Goal: Transaction & Acquisition: Purchase product/service

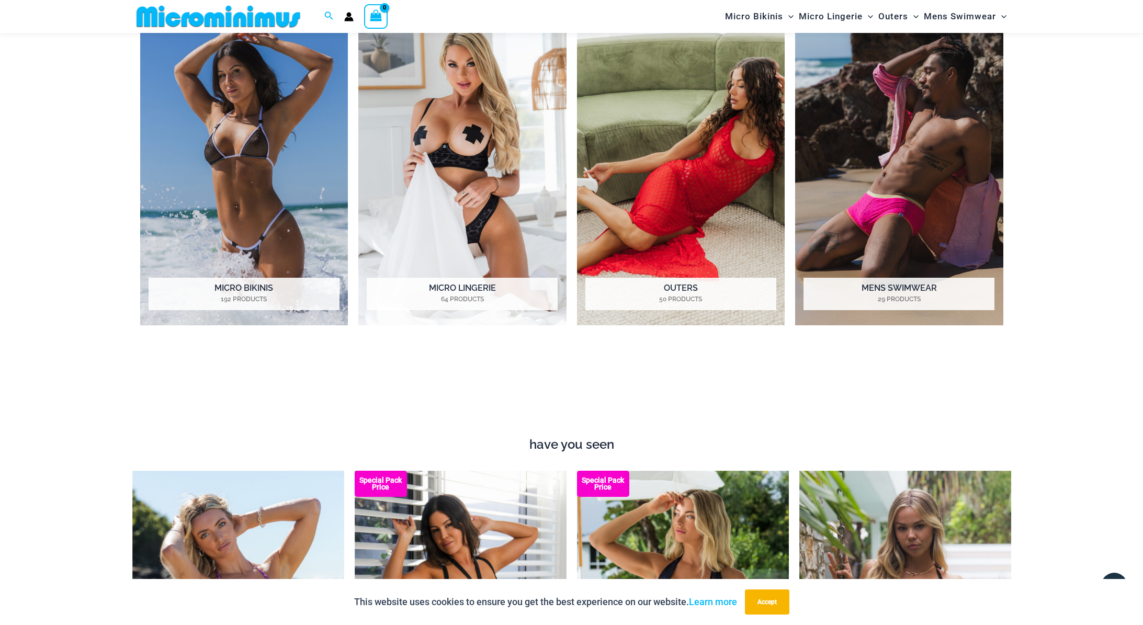
scroll to position [1035, 0]
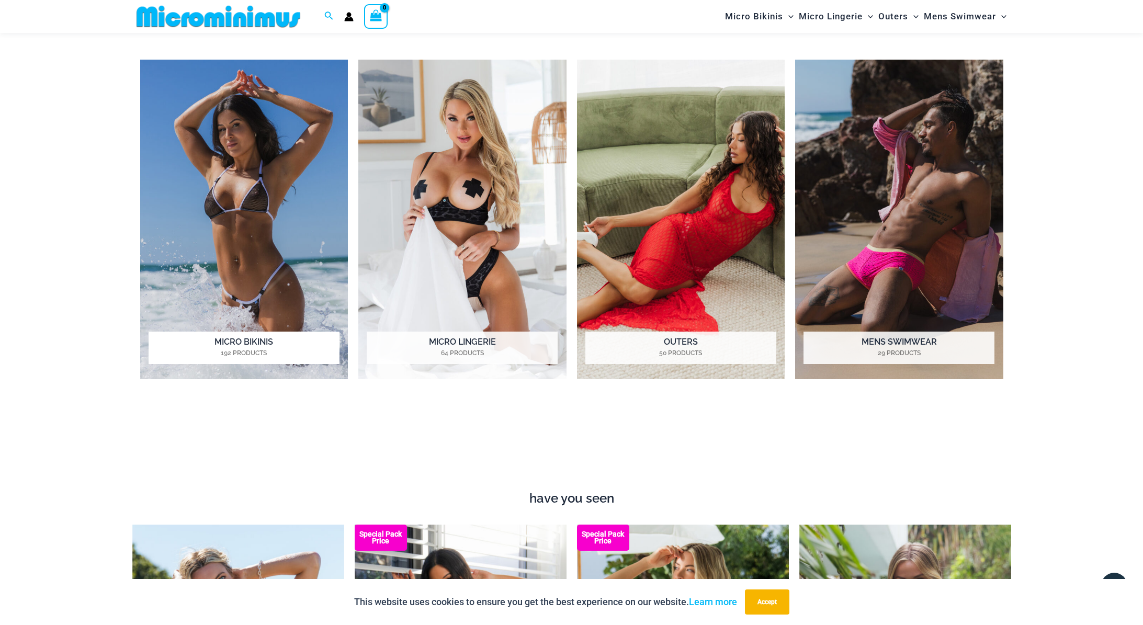
click at [272, 258] on img "Visit product category Micro Bikinis" at bounding box center [244, 220] width 208 height 320
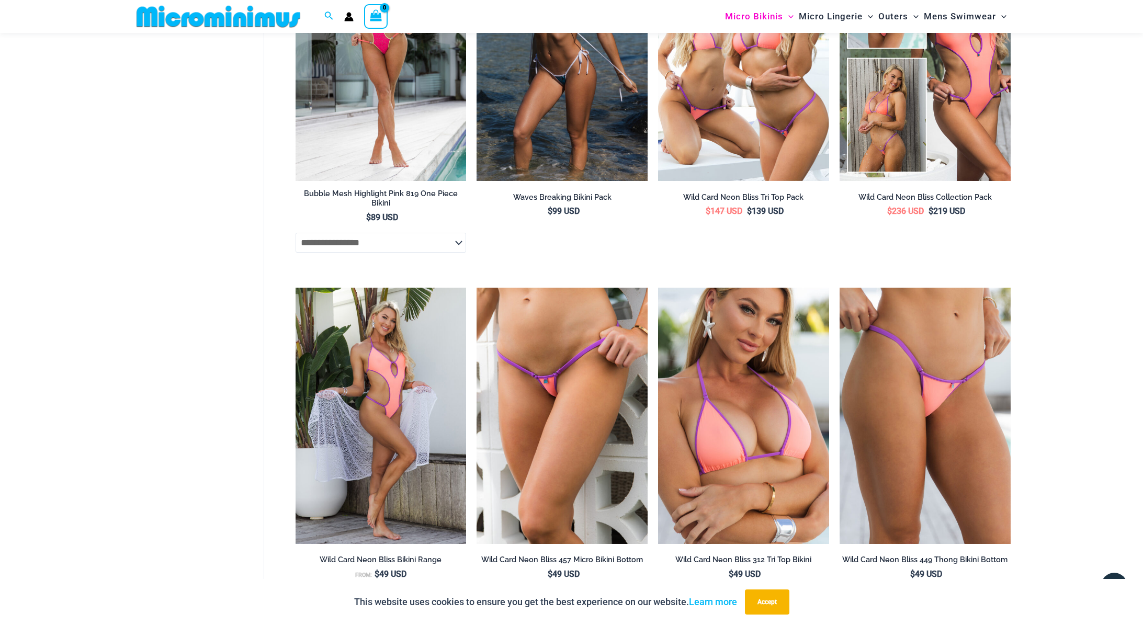
scroll to position [2329, 0]
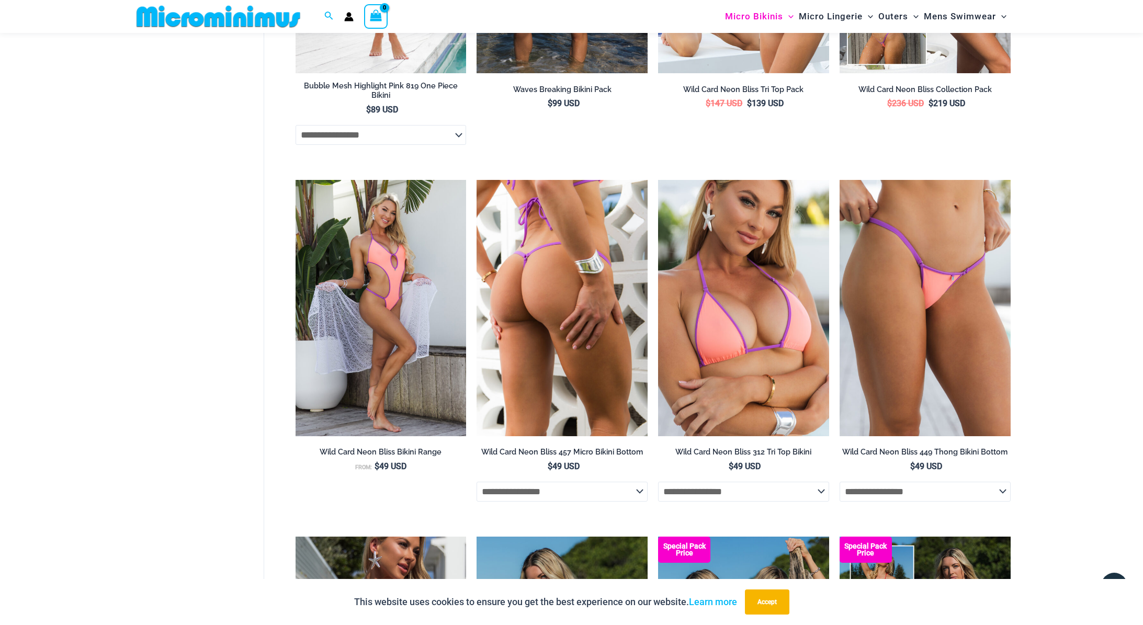
click at [581, 301] on img at bounding box center [562, 308] width 171 height 256
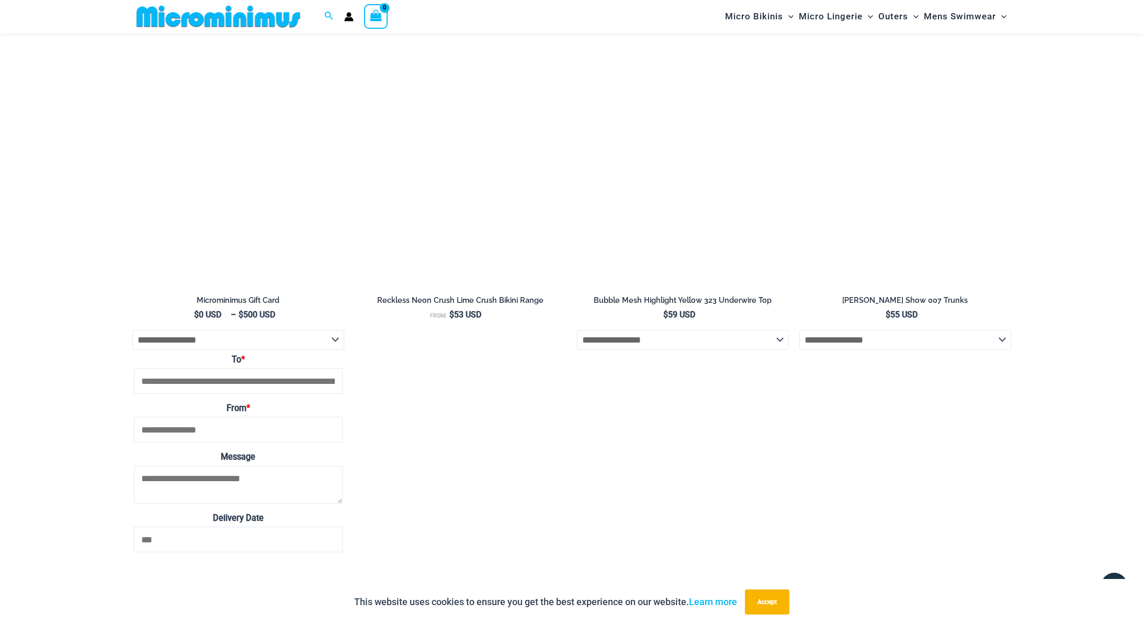
scroll to position [1583, 0]
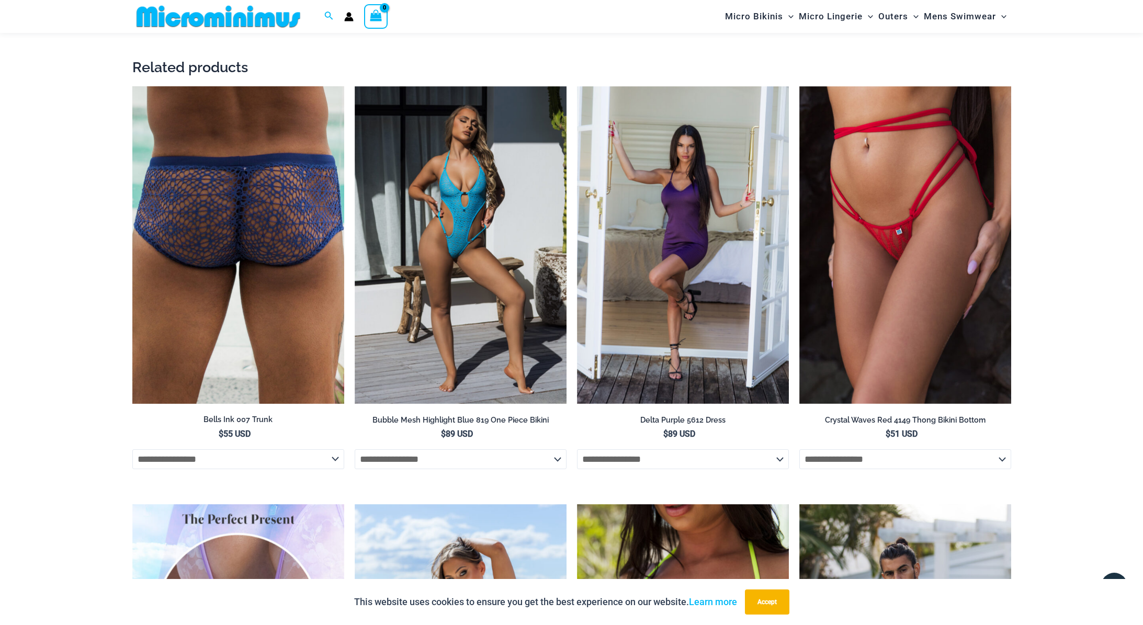
click at [284, 272] on img at bounding box center [238, 245] width 212 height 318
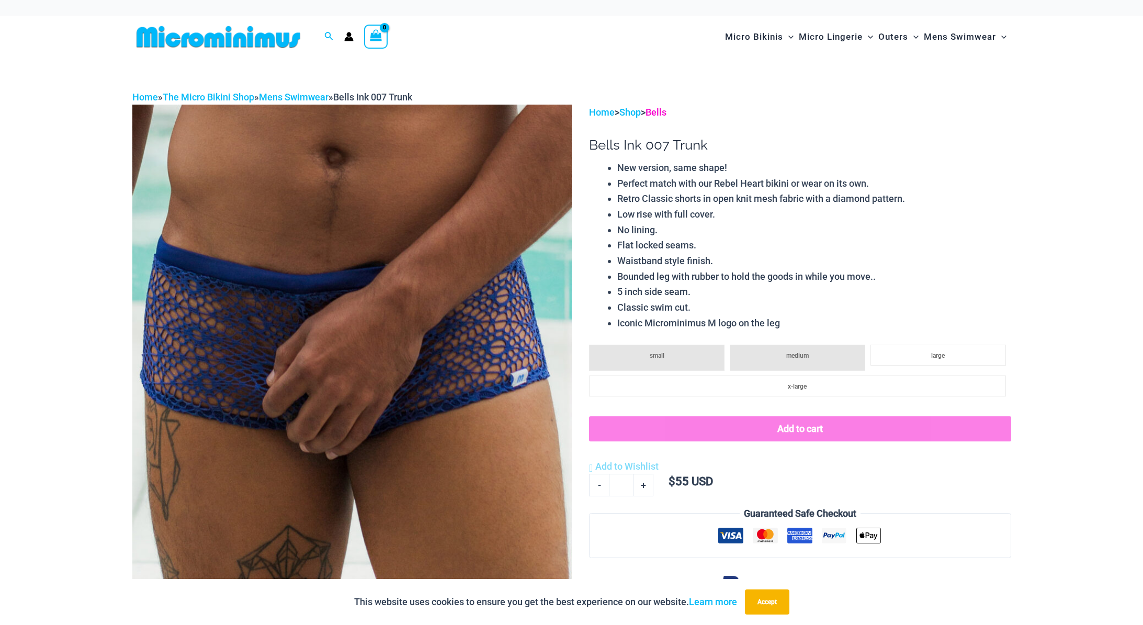
click at [661, 109] on link "Bells" at bounding box center [656, 112] width 21 height 11
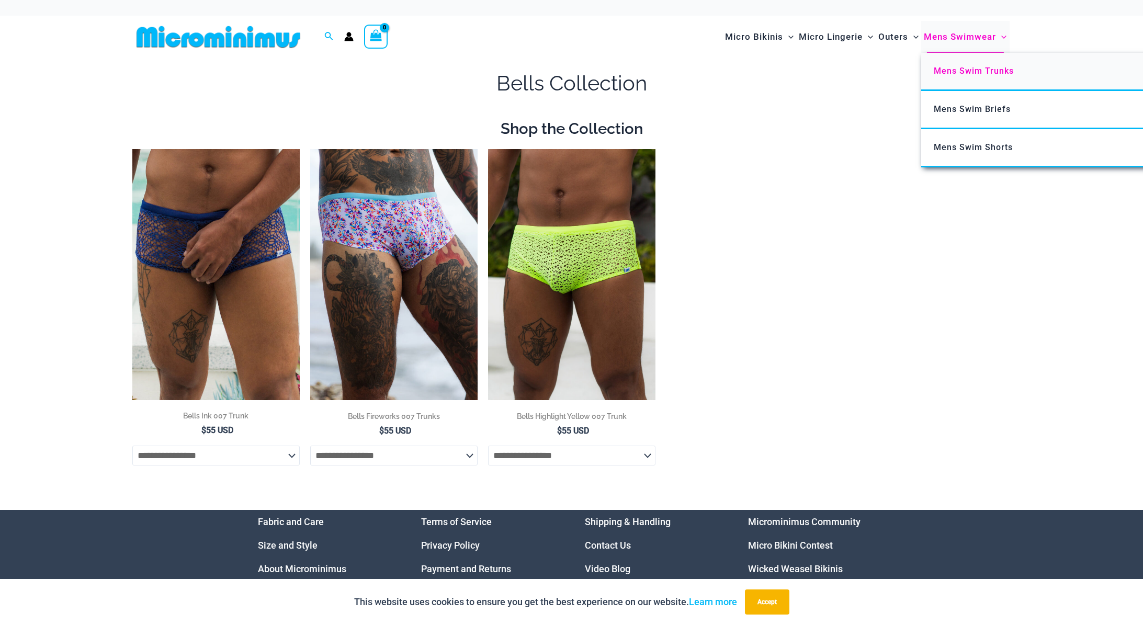
click at [956, 71] on span "Mens Swim Trunks" at bounding box center [974, 71] width 80 height 10
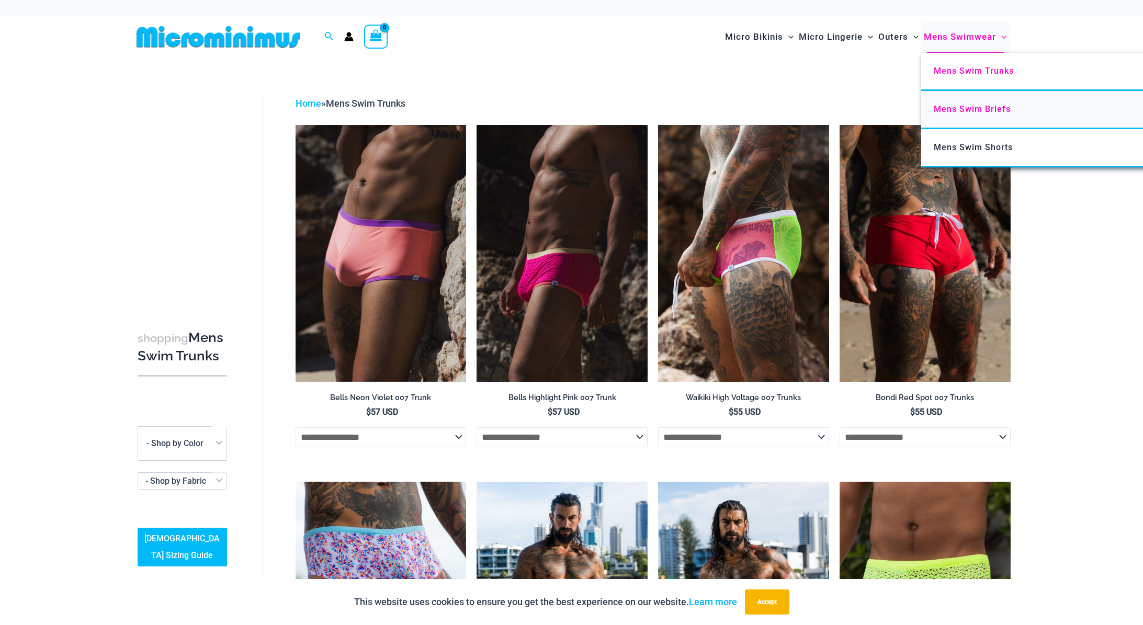
click at [968, 106] on span "Mens Swim Briefs" at bounding box center [972, 109] width 77 height 10
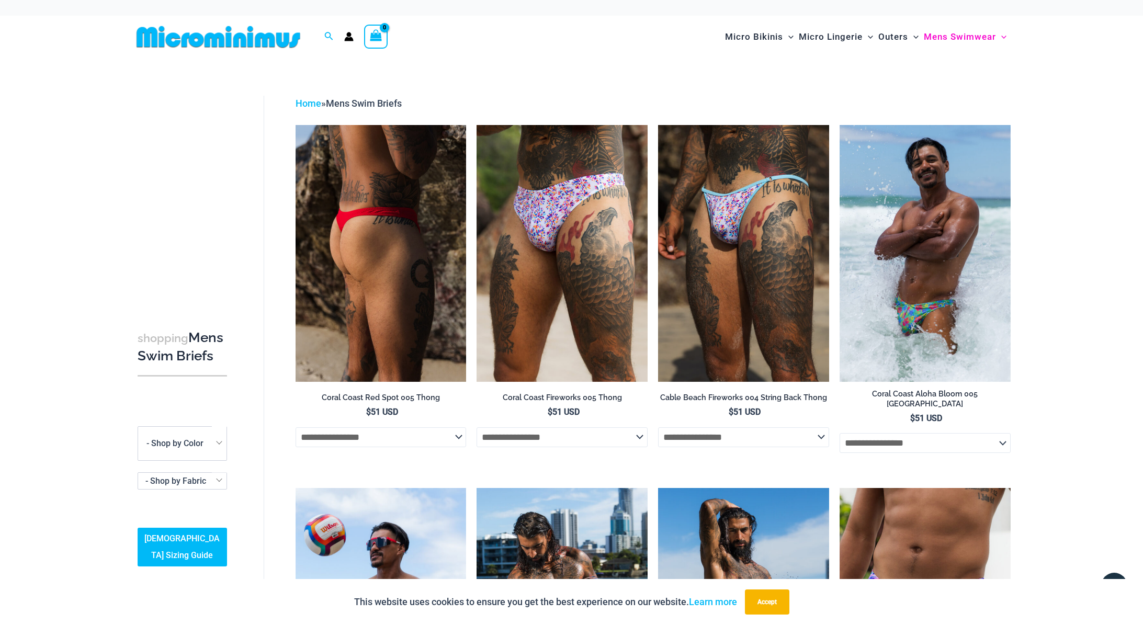
click at [407, 213] on img at bounding box center [381, 253] width 171 height 256
